Goal: Task Accomplishment & Management: Manage account settings

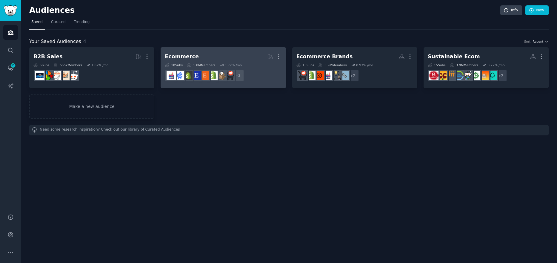
click at [205, 56] on h2 "Ecommerce More" at bounding box center [223, 56] width 117 height 10
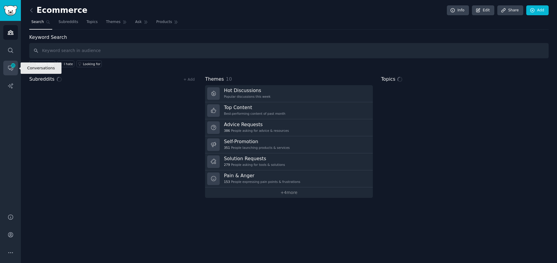
click at [13, 69] on icon "Sidebar" at bounding box center [10, 68] width 5 height 5
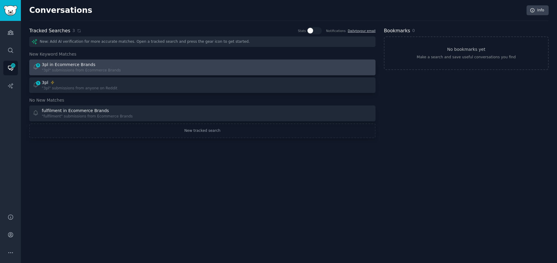
click at [145, 65] on div "6 3pl in Ecommerce Brands "3pl" submissions from Ecommerce Brands" at bounding box center [116, 68] width 166 height 12
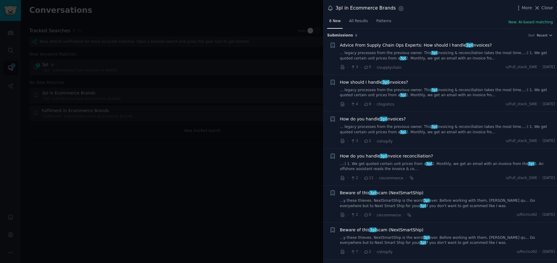
click at [449, 56] on link "... legacy processes from the previous owner. This 3pl invoicing & reconciliati…" at bounding box center [447, 55] width 215 height 10
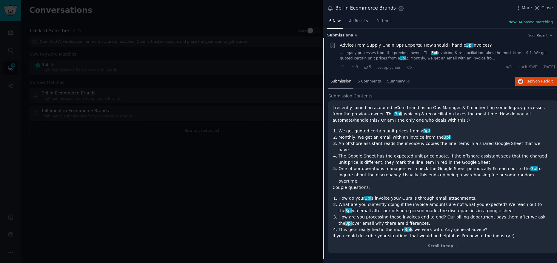
scroll to position [10, 0]
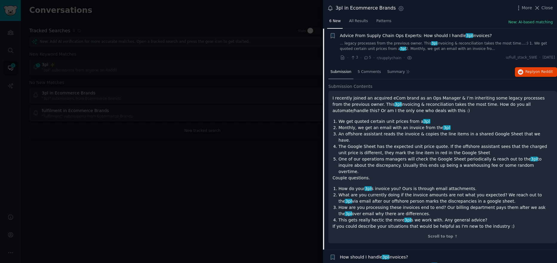
click at [460, 47] on link "... legacy processes from the previous owner. This 3pl invoicing & reconciliati…" at bounding box center [447, 46] width 215 height 10
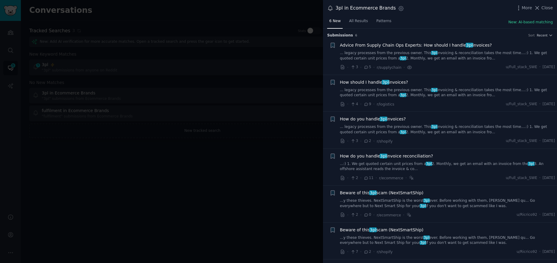
click at [281, 87] on div at bounding box center [278, 131] width 557 height 263
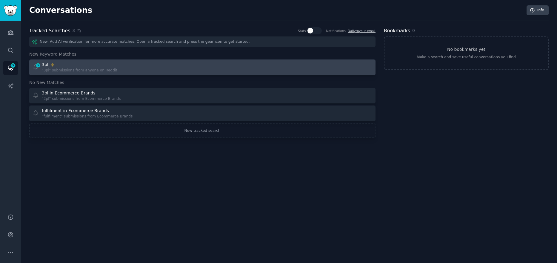
click at [96, 69] on div ""3pl" submissions from anyone on Reddit" at bounding box center [80, 70] width 76 height 5
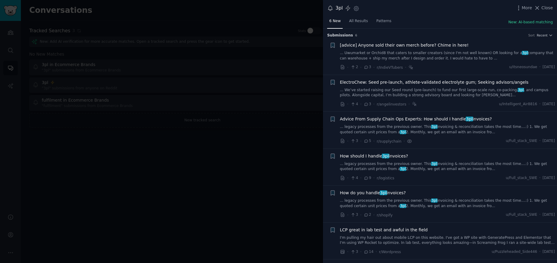
click at [403, 229] on span "LCP great in lab test and awful in the field" at bounding box center [384, 230] width 88 height 6
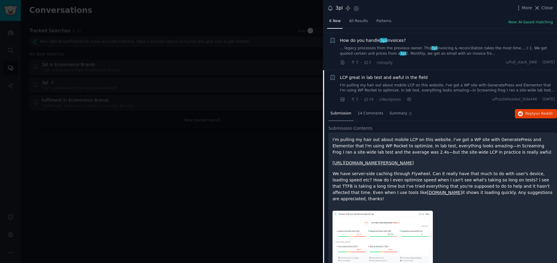
scroll to position [140, 0]
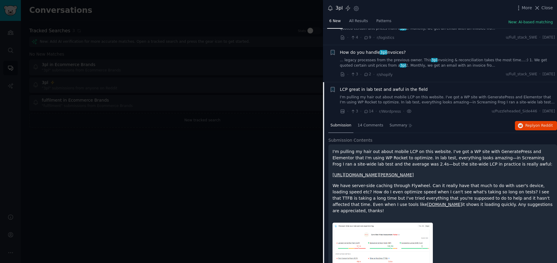
click at [376, 91] on span "LCP great in lab test and awful in the field" at bounding box center [384, 89] width 88 height 6
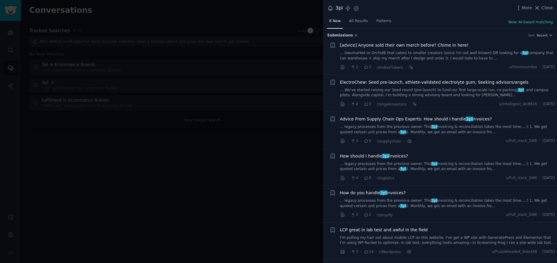
click at [395, 118] on span "Advice From Supply Chain Ops Experts: How should I handle 3pl invoices?" at bounding box center [416, 119] width 152 height 6
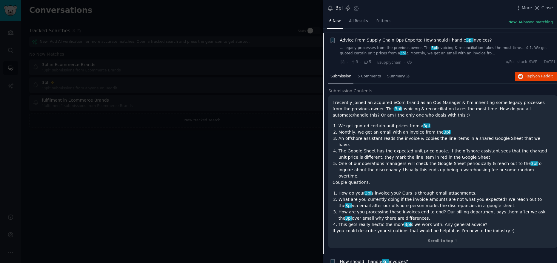
scroll to position [83, 0]
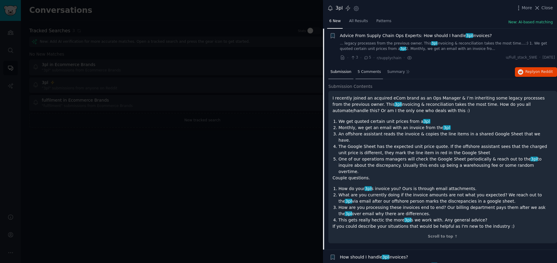
click at [364, 73] on span "5 Comments" at bounding box center [369, 71] width 23 height 5
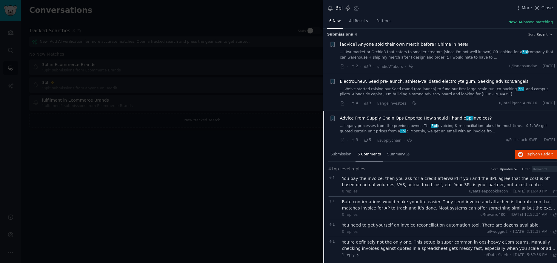
scroll to position [0, 0]
click at [544, 9] on span "Close" at bounding box center [547, 8] width 11 height 6
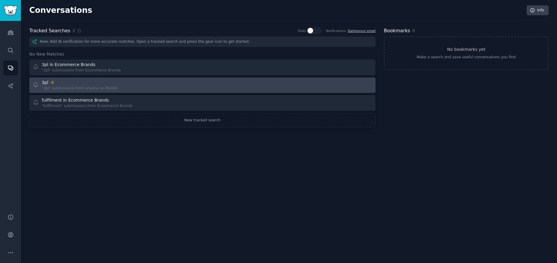
click at [157, 91] on link "3pl "3pl" submissions from anyone on Reddit" at bounding box center [202, 85] width 346 height 16
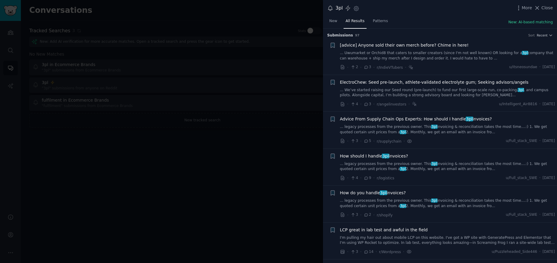
click at [277, 97] on div at bounding box center [278, 131] width 557 height 263
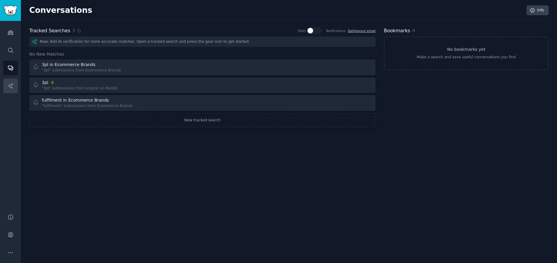
click at [7, 88] on icon "Sidebar" at bounding box center [10, 86] width 6 height 6
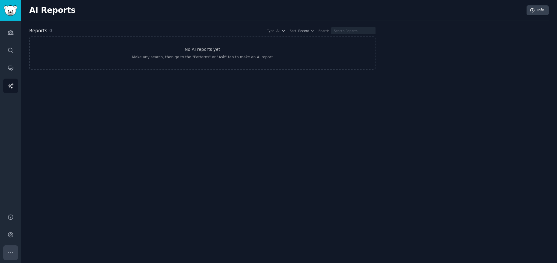
click at [14, 252] on button "More" at bounding box center [10, 252] width 15 height 15
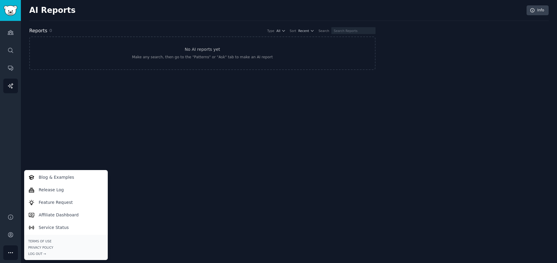
click at [152, 169] on div "AI Reports Info Reports 0 Type All Sort Recent Search No AI reports yet Make an…" at bounding box center [289, 131] width 536 height 263
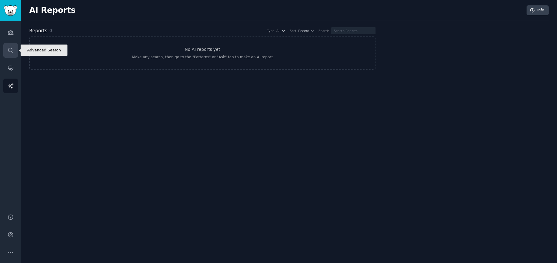
click at [10, 51] on icon "Sidebar" at bounding box center [10, 50] width 6 height 6
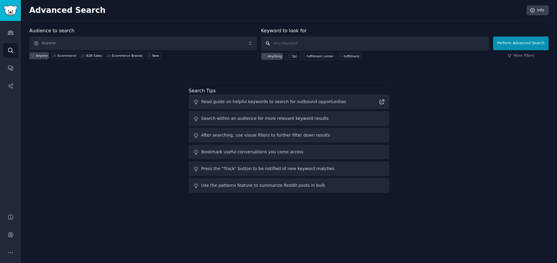
click at [299, 41] on input "text" at bounding box center [375, 43] width 228 height 14
type input "b corp"
click button "Perform Advanced Search" at bounding box center [521, 43] width 56 height 14
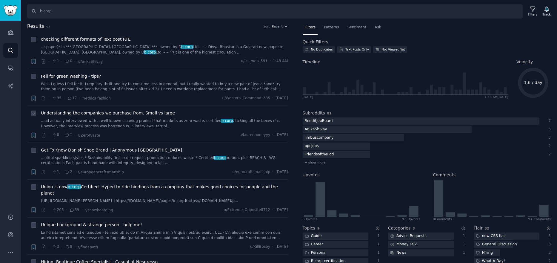
click at [154, 113] on span "Understanding the companies we purchase from. Small vs large" at bounding box center [108, 113] width 134 height 6
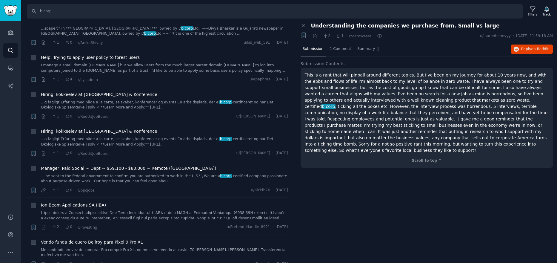
scroll to position [418, 0]
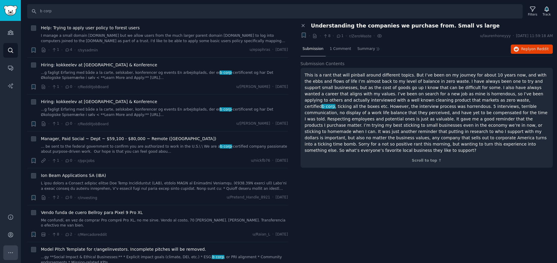
click at [12, 250] on icon "Sidebar" at bounding box center [10, 252] width 6 height 6
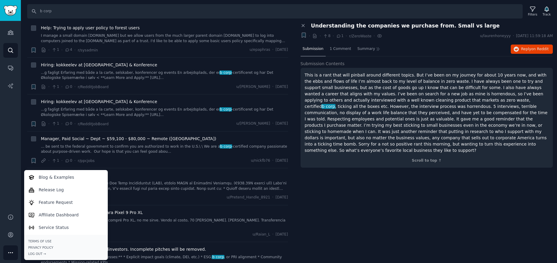
click at [8, 253] on icon "Sidebar" at bounding box center [10, 252] width 6 height 6
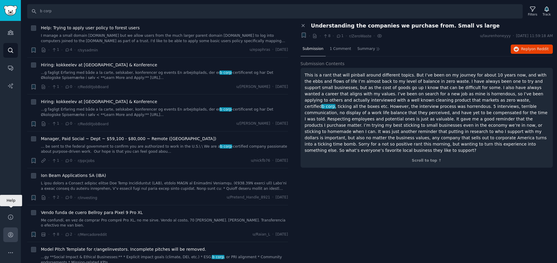
click at [11, 232] on icon "Sidebar" at bounding box center [10, 234] width 6 height 6
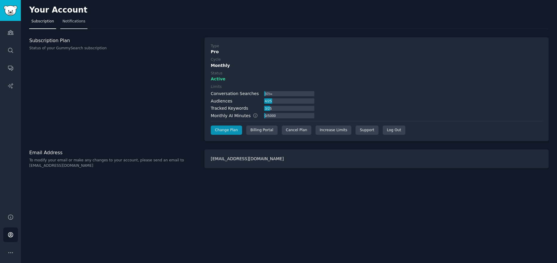
click at [73, 26] on link "Notifications" at bounding box center [73, 23] width 27 height 12
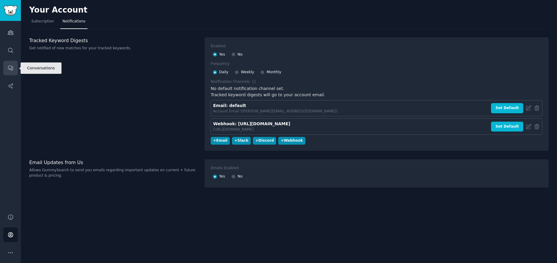
click at [7, 70] on link "Conversations" at bounding box center [10, 68] width 15 height 15
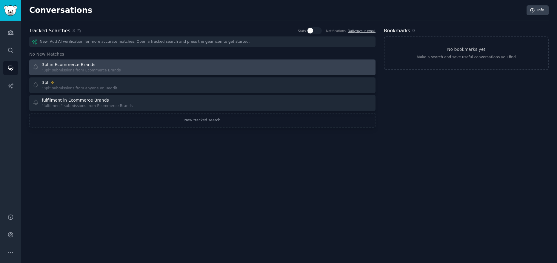
click at [235, 72] on div at bounding box center [290, 68] width 166 height 12
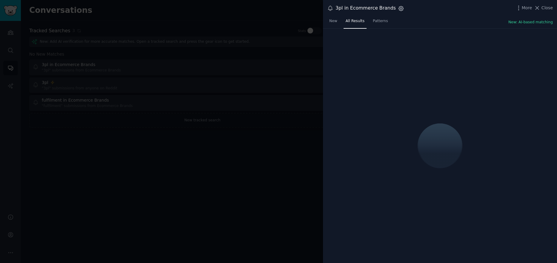
click at [399, 7] on icon "button" at bounding box center [401, 8] width 5 height 5
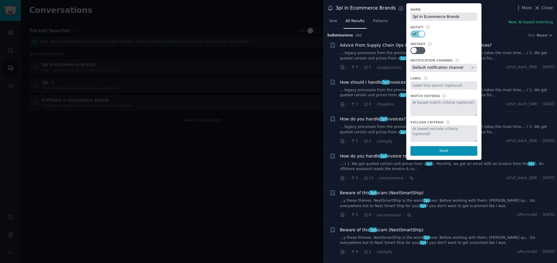
click at [436, 68] on select "Default notification channel Email: default Webhook: [URL][DOMAIN_NAME]" at bounding box center [444, 68] width 67 height 8
select select "453"
click at [411, 64] on select "Default notification channel Email: default Webhook: [URL][DOMAIN_NAME]" at bounding box center [444, 68] width 67 height 8
click at [424, 151] on button "Save" at bounding box center [444, 151] width 67 height 10
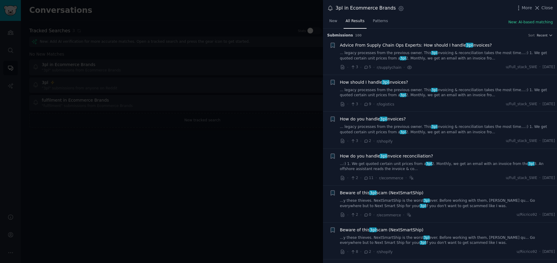
click at [246, 83] on div at bounding box center [278, 131] width 557 height 263
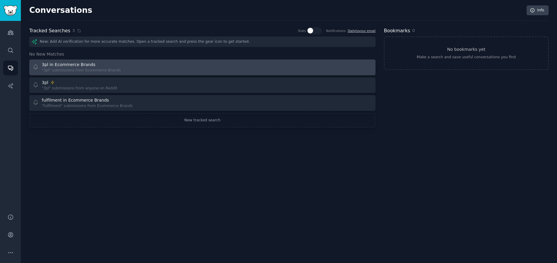
click at [94, 64] on div "3pl in Ecommerce Brands" at bounding box center [81, 65] width 79 height 6
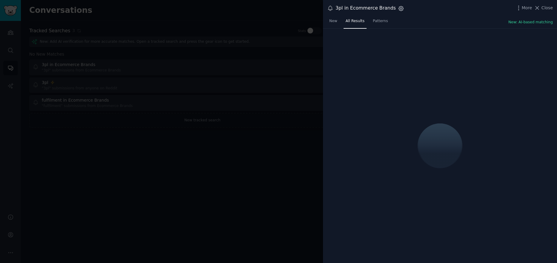
click at [398, 10] on icon "button" at bounding box center [401, 8] width 6 height 6
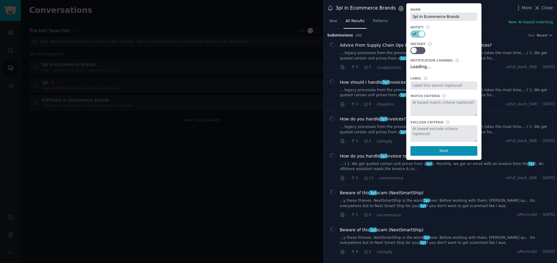
click at [399, 9] on icon "button" at bounding box center [401, 8] width 5 height 5
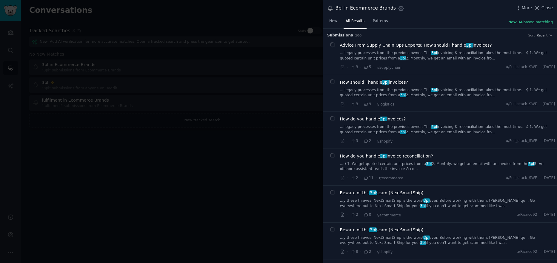
click at [398, 7] on icon "button" at bounding box center [401, 8] width 6 height 6
select select "453"
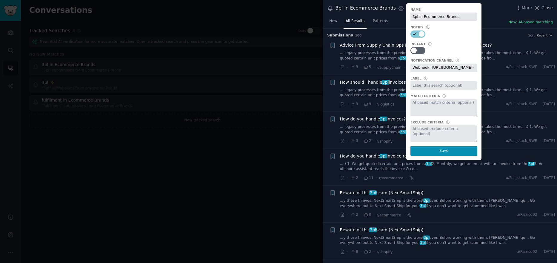
click at [423, 68] on select "Default notification channel Email: default Webhook: [URL][DOMAIN_NAME]" at bounding box center [444, 68] width 67 height 8
select select
click at [411, 64] on select "Default notification channel Email: default Webhook: [URL][DOMAIN_NAME]" at bounding box center [444, 68] width 67 height 8
click at [432, 151] on button "Save" at bounding box center [444, 151] width 67 height 10
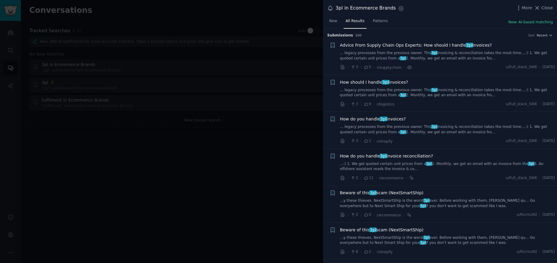
click at [259, 165] on div at bounding box center [278, 131] width 557 height 263
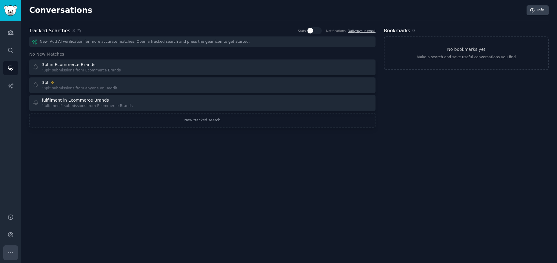
click at [14, 254] on button "More" at bounding box center [10, 252] width 15 height 15
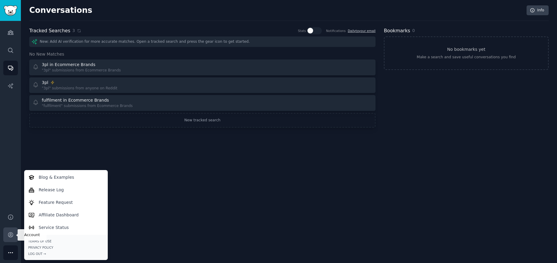
click at [15, 236] on link "Account" at bounding box center [10, 234] width 15 height 15
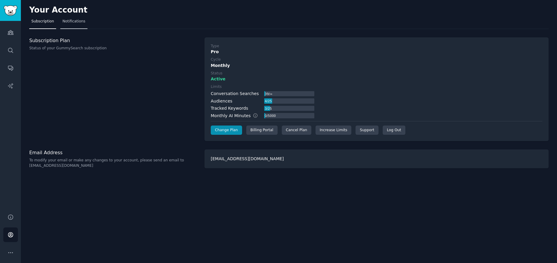
click at [74, 25] on link "Notifications" at bounding box center [73, 23] width 27 height 12
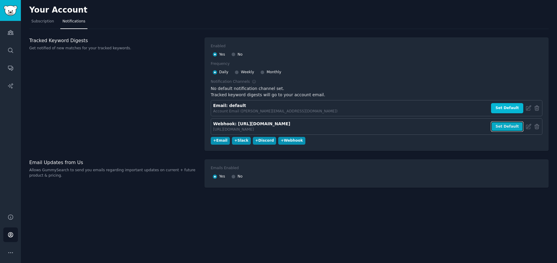
click at [504, 127] on button "Set Default" at bounding box center [507, 127] width 32 height 10
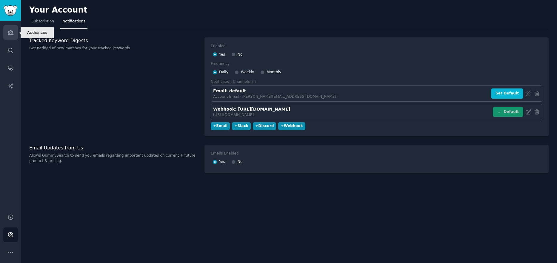
click at [11, 28] on link "Audiences" at bounding box center [10, 32] width 15 height 15
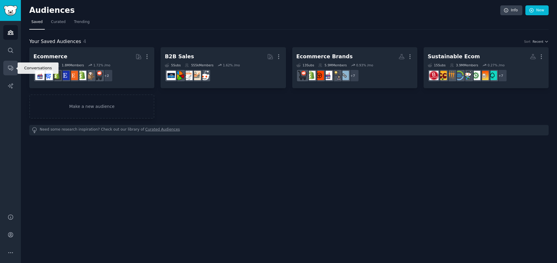
click at [13, 66] on icon "Sidebar" at bounding box center [10, 68] width 6 height 6
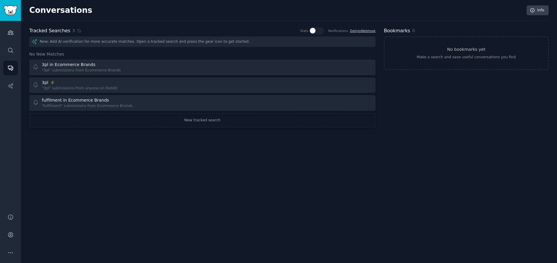
click at [267, 175] on div "Conversations Info Tracked Searches 3 Stats Notifications Daily to Webhook New:…" at bounding box center [289, 131] width 536 height 263
